Goal: Task Accomplishment & Management: Manage account settings

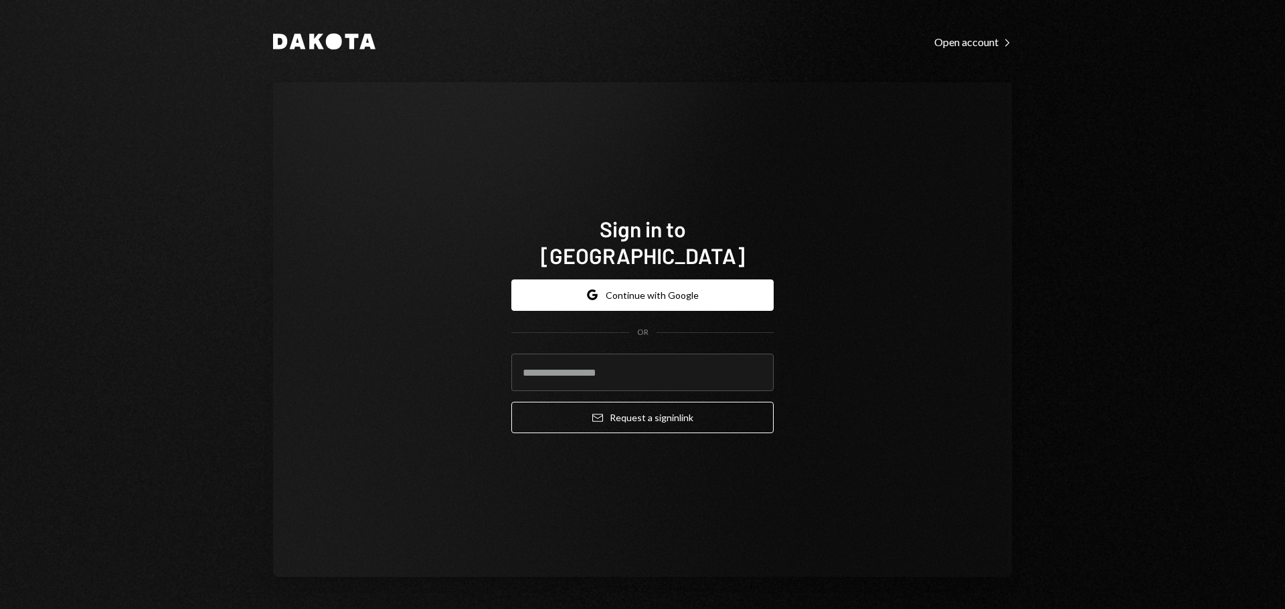
type input "**********"
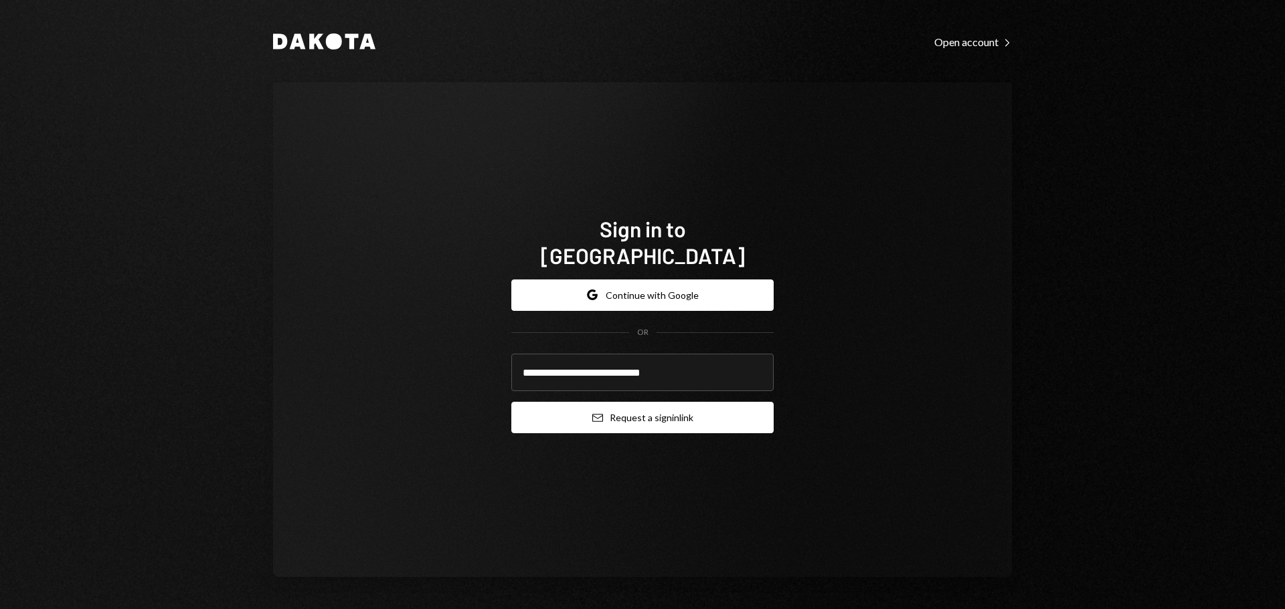
click at [610, 402] on button "Email Request a sign in link" at bounding box center [642, 417] width 262 height 31
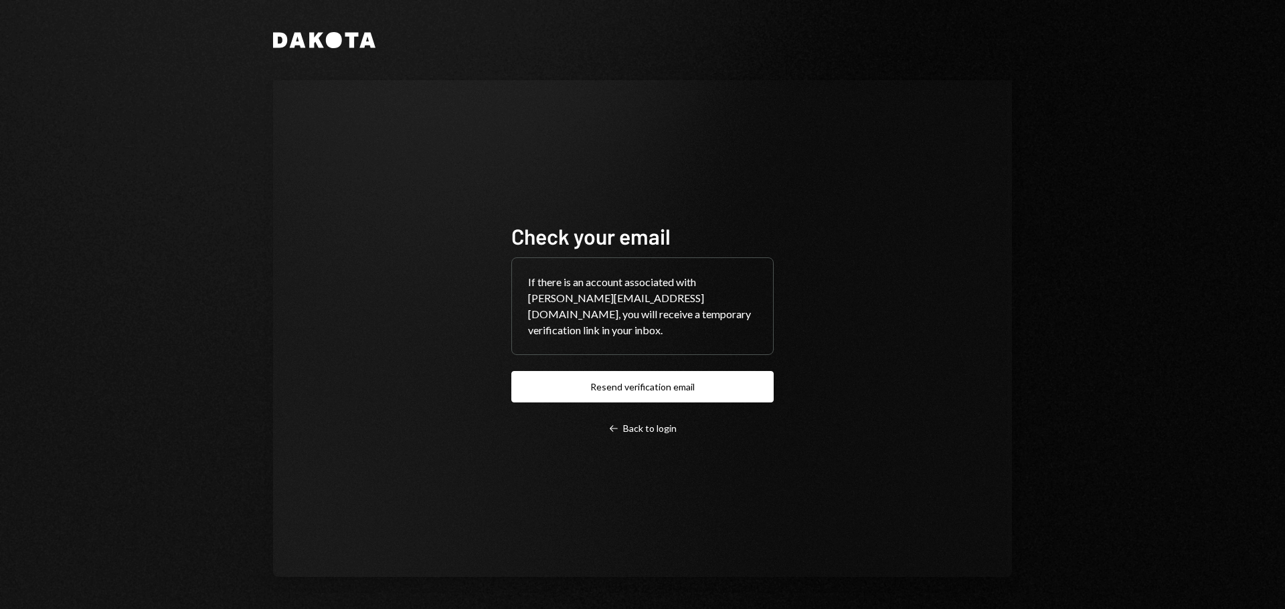
click at [506, 90] on div "Check your email If there is an account associated with bradley@autonomousproje…" at bounding box center [642, 328] width 739 height 497
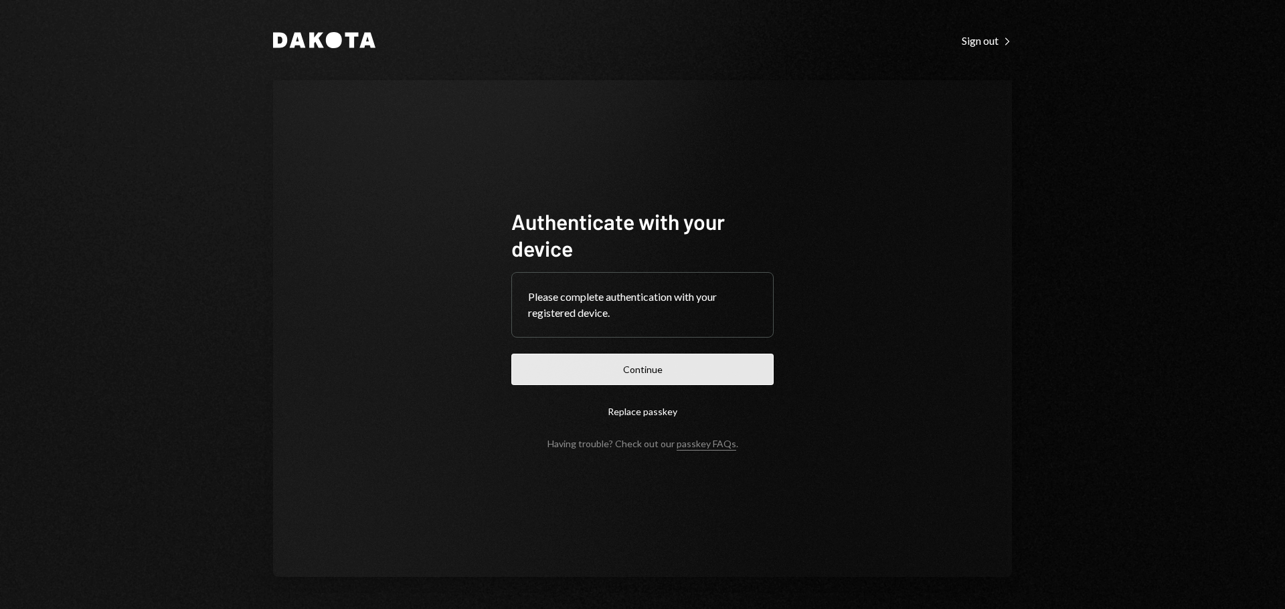
click at [680, 362] on button "Continue" at bounding box center [642, 369] width 262 height 31
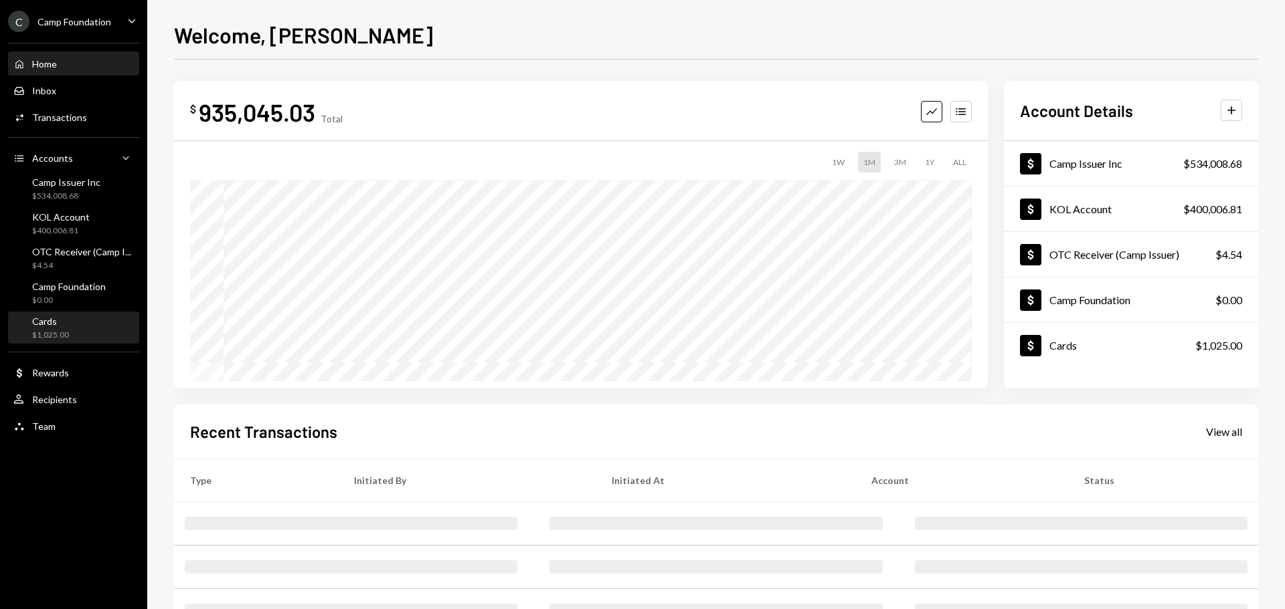
click at [46, 337] on div "$1,025.00" at bounding box center [50, 335] width 37 height 11
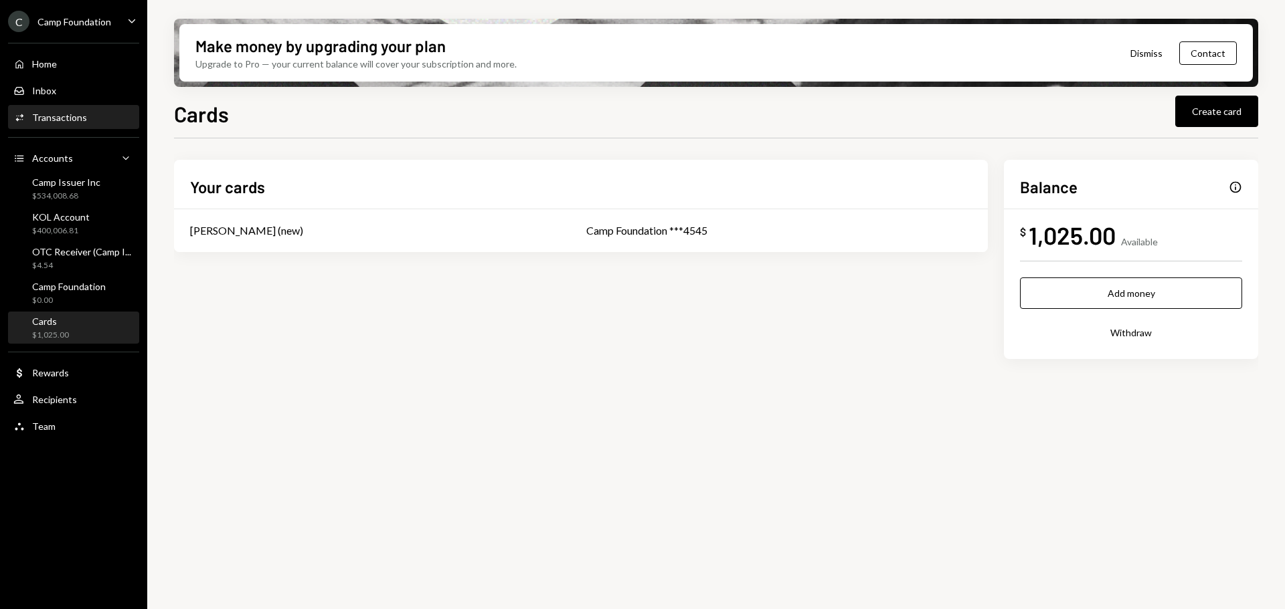
click at [69, 122] on div "Transactions" at bounding box center [59, 117] width 55 height 11
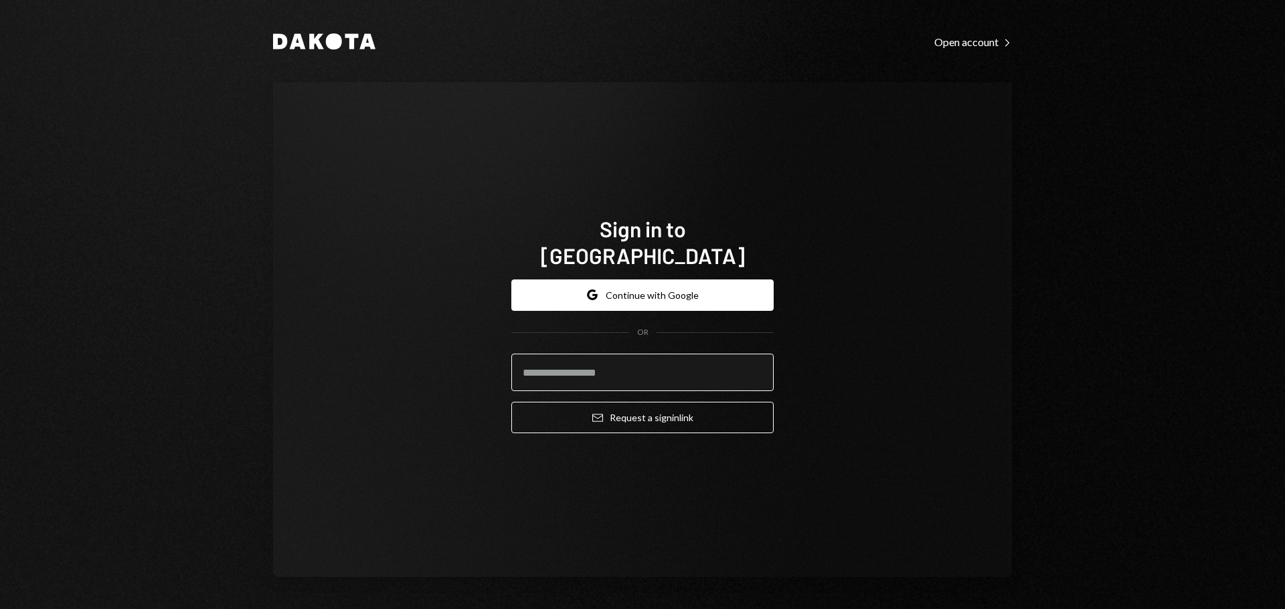
click at [567, 367] on input "email" at bounding box center [642, 372] width 262 height 37
type input "**********"
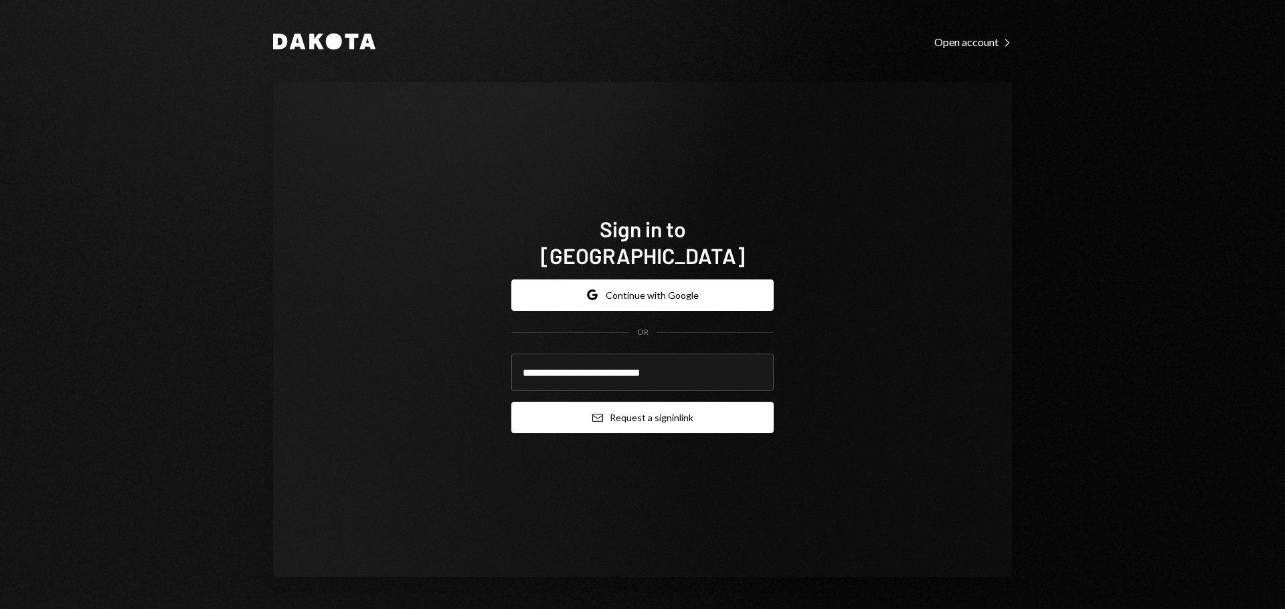
click at [580, 402] on button "Email Request a sign in link" at bounding box center [642, 417] width 262 height 31
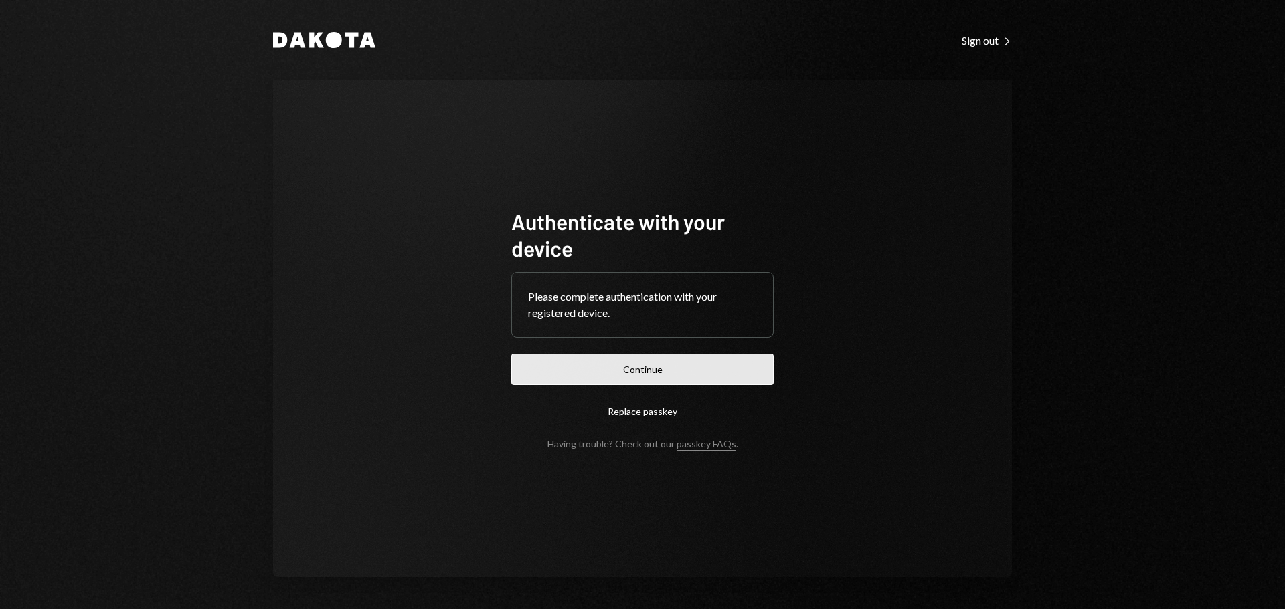
click at [676, 375] on button "Continue" at bounding box center [642, 369] width 262 height 31
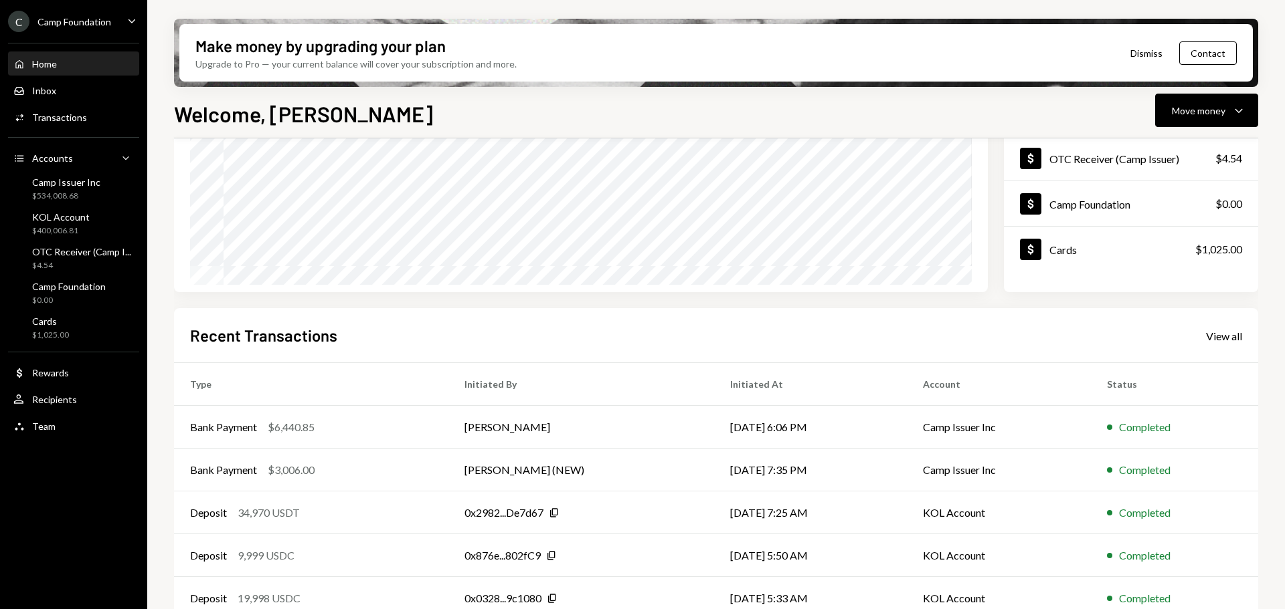
scroll to position [197, 0]
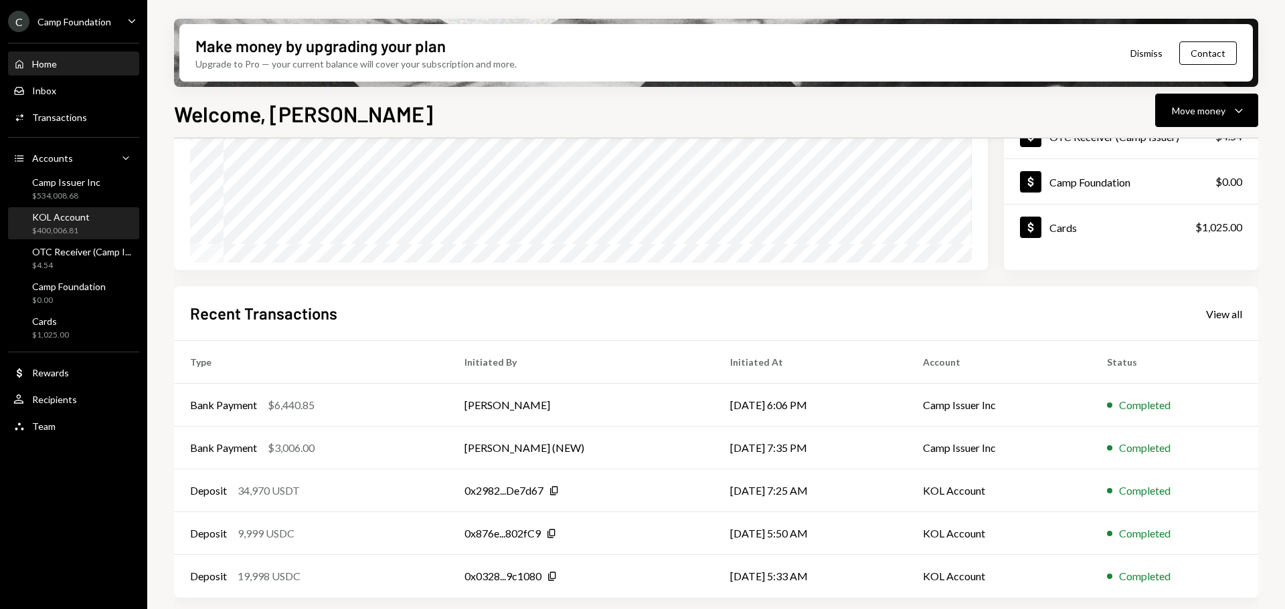
click at [76, 223] on div "KOL Account $400,006.81" at bounding box center [61, 223] width 58 height 25
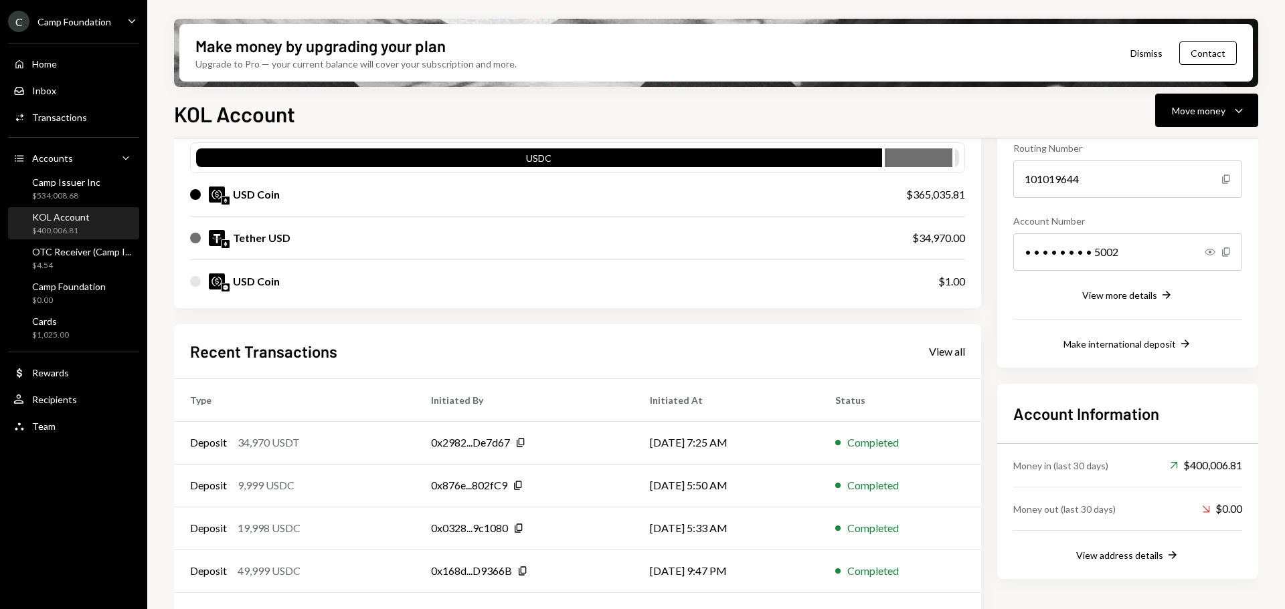
scroll to position [174, 0]
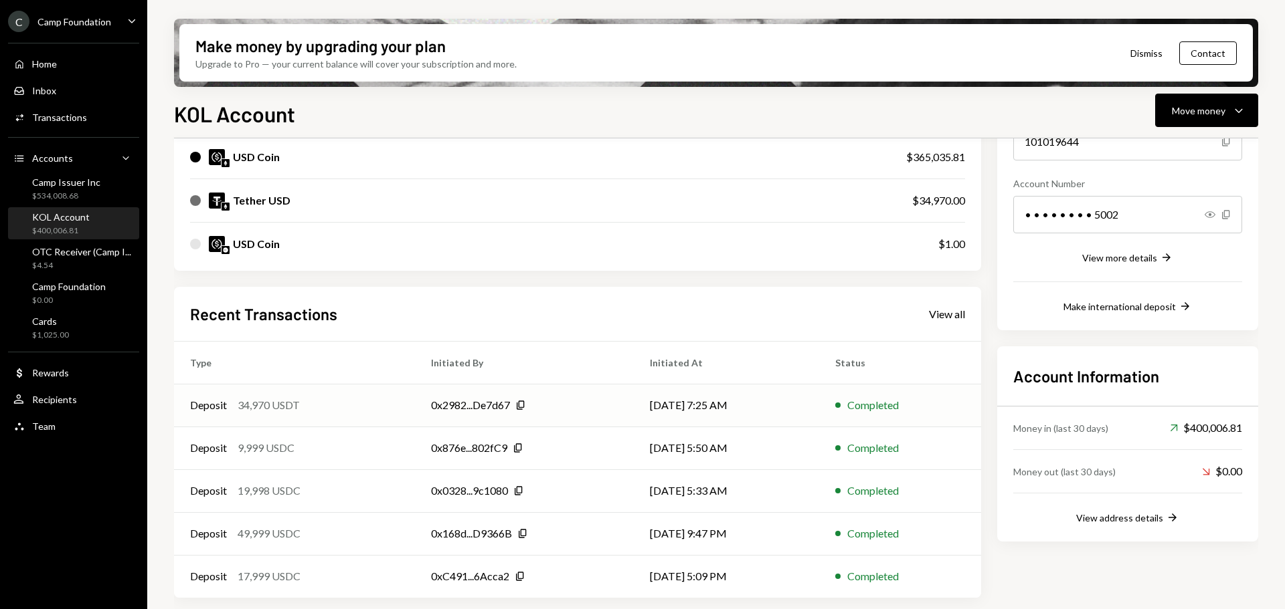
click at [397, 409] on td "Deposit 34,970 USDT" at bounding box center [294, 405] width 241 height 43
